Goal: Download file/media

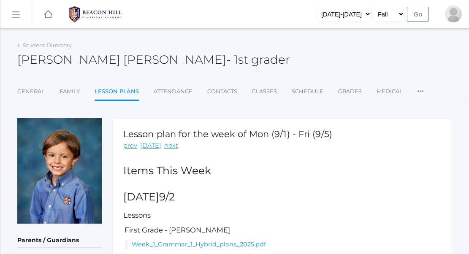
scroll to position [82, 0]
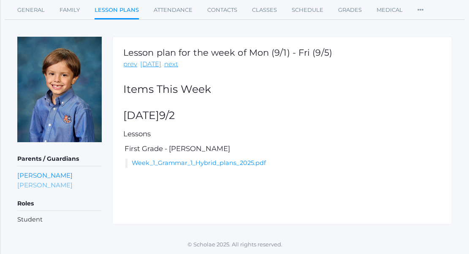
click at [46, 181] on link "[PERSON_NAME]" at bounding box center [44, 185] width 55 height 10
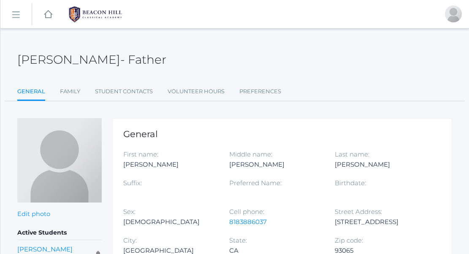
scroll to position [80, 0]
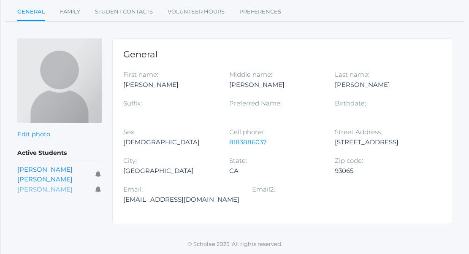
click at [41, 185] on link "Jack Crosby" at bounding box center [44, 189] width 55 height 8
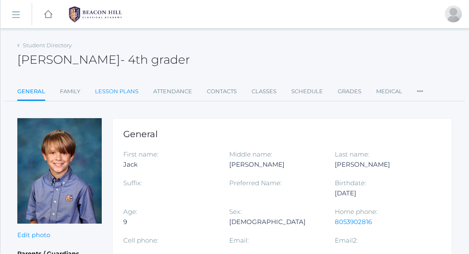
click at [124, 93] on link "Lesson Plans" at bounding box center [116, 91] width 43 height 17
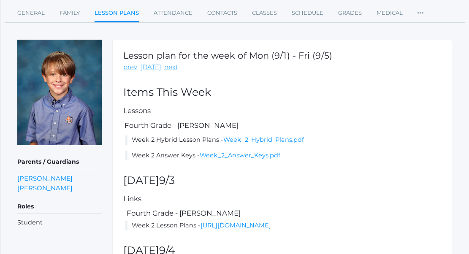
scroll to position [78, 0]
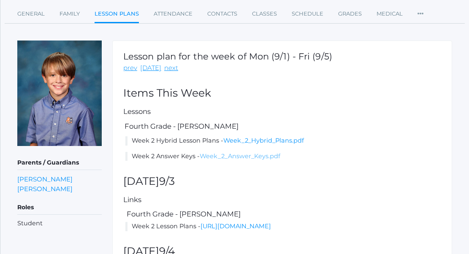
click at [227, 158] on link "Week_2_Answer_Keys.pdf" at bounding box center [240, 156] width 81 height 8
